Goal: Task Accomplishment & Management: Manage account settings

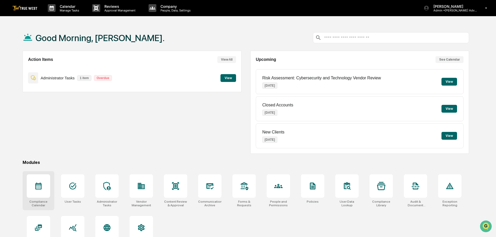
click at [38, 186] on icon at bounding box center [38, 185] width 8 height 8
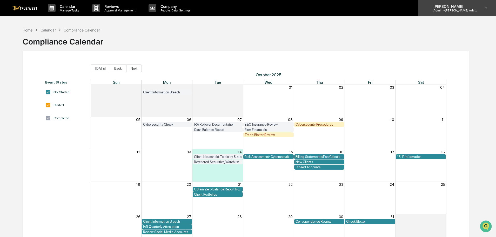
click at [462, 11] on p "Admin • [PERSON_NAME] Advisory Group" at bounding box center [453, 11] width 48 height 4
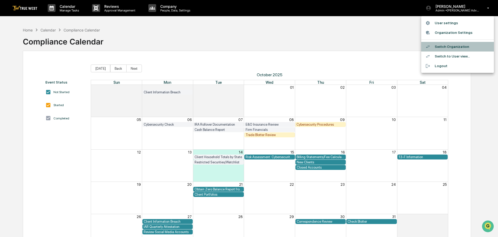
click at [447, 45] on li "Switch Organization" at bounding box center [458, 47] width 73 height 10
